Goal: Obtain resource: Obtain resource

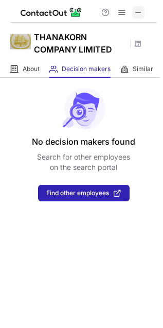
click at [141, 8] on span at bounding box center [138, 12] width 8 height 8
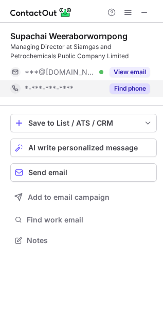
scroll to position [233, 163]
click at [147, 86] on button "Find phone" at bounding box center [130, 88] width 41 height 10
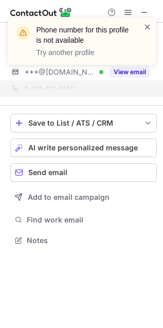
click at [151, 26] on span at bounding box center [148, 27] width 8 height 10
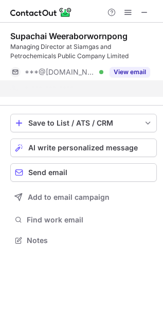
click at [120, 73] on div "Phone number for this profile is not available Try another profile" at bounding box center [81, 45] width 165 height 76
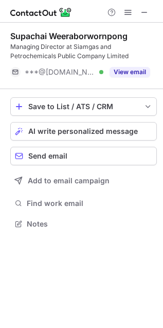
scroll to position [217, 163]
click at [120, 73] on div "Phone number for this profile is not available Try another profile" at bounding box center [81, 45] width 165 height 76
click at [120, 74] on button "View email" at bounding box center [130, 72] width 41 height 10
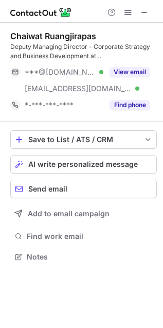
scroll to position [250, 163]
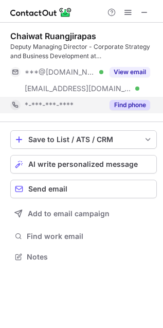
click at [127, 112] on div "Find phone" at bounding box center [126, 105] width 47 height 16
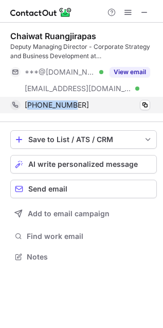
drag, startPoint x: 82, startPoint y: 104, endPoint x: 29, endPoint y: 106, distance: 53.0
click at [29, 106] on div "+6626497967" at bounding box center [88, 104] width 126 height 9
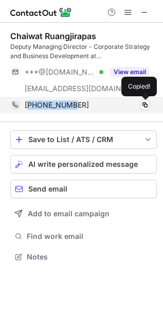
copy span "6626497967"
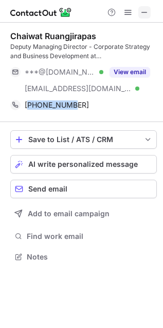
click at [149, 13] on span at bounding box center [145, 12] width 8 height 8
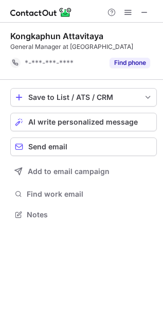
scroll to position [207, 163]
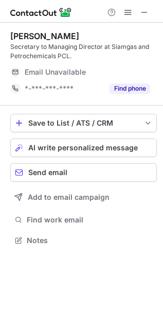
scroll to position [233, 163]
